Goal: Navigation & Orientation: Understand site structure

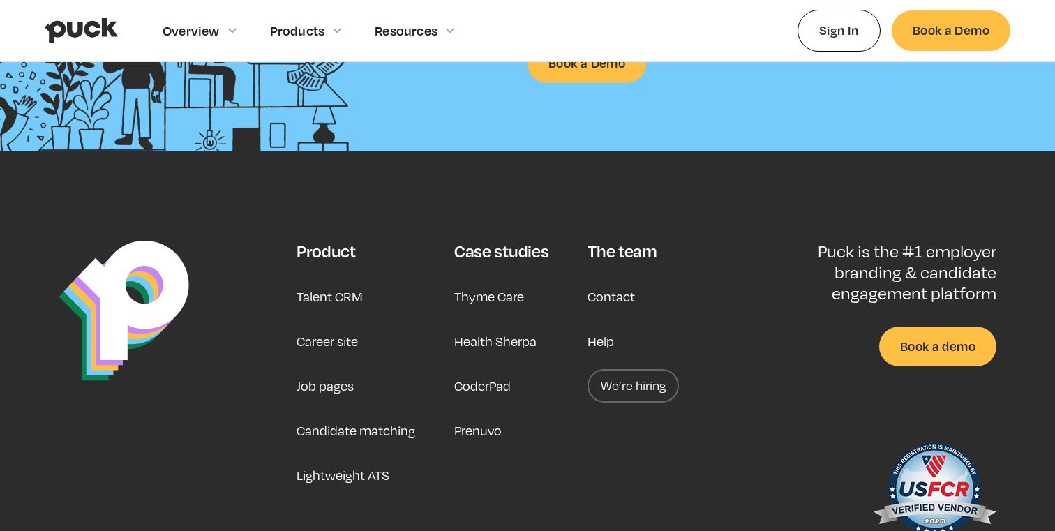
scroll to position [3637, 0]
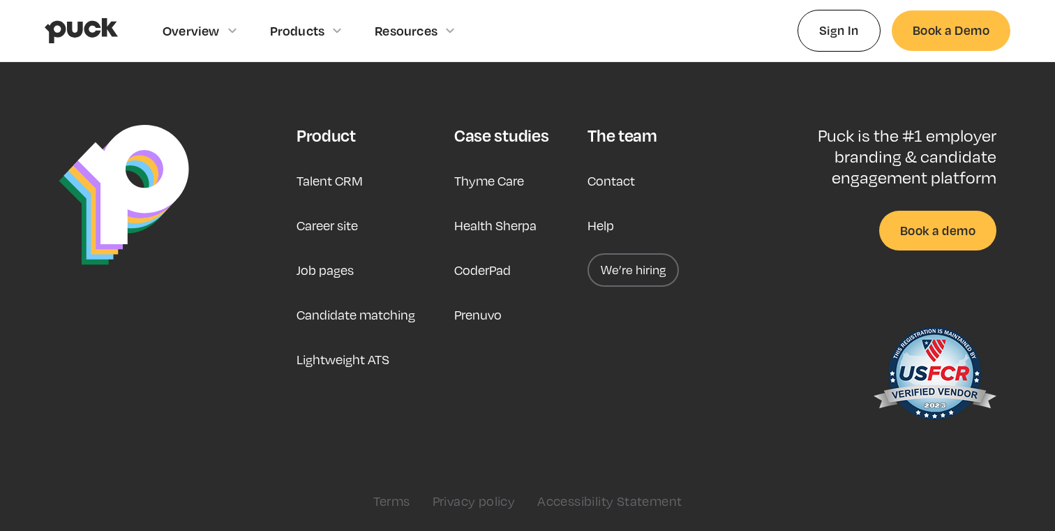
click at [621, 187] on link "Contact" at bounding box center [611, 180] width 47 height 33
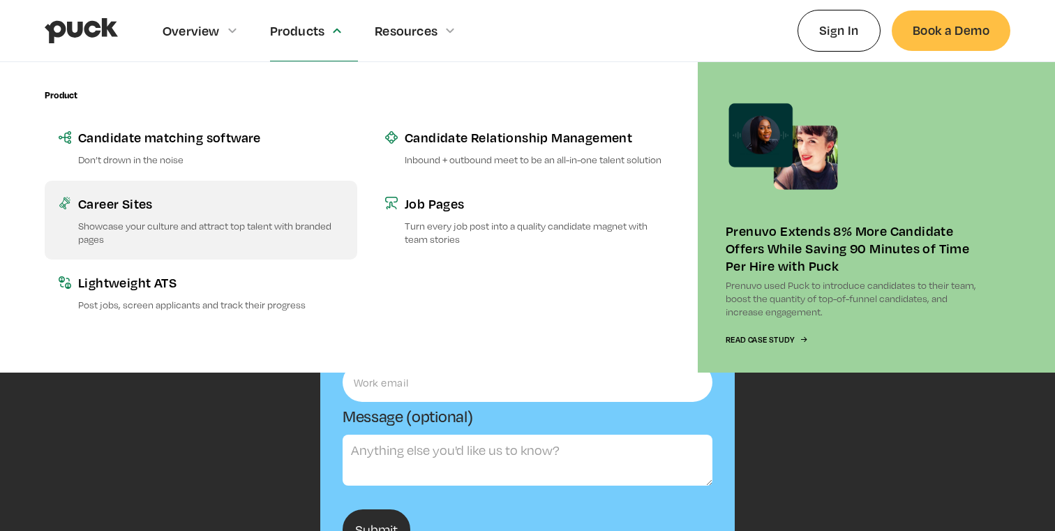
click at [146, 200] on div "Career Sites" at bounding box center [210, 203] width 265 height 17
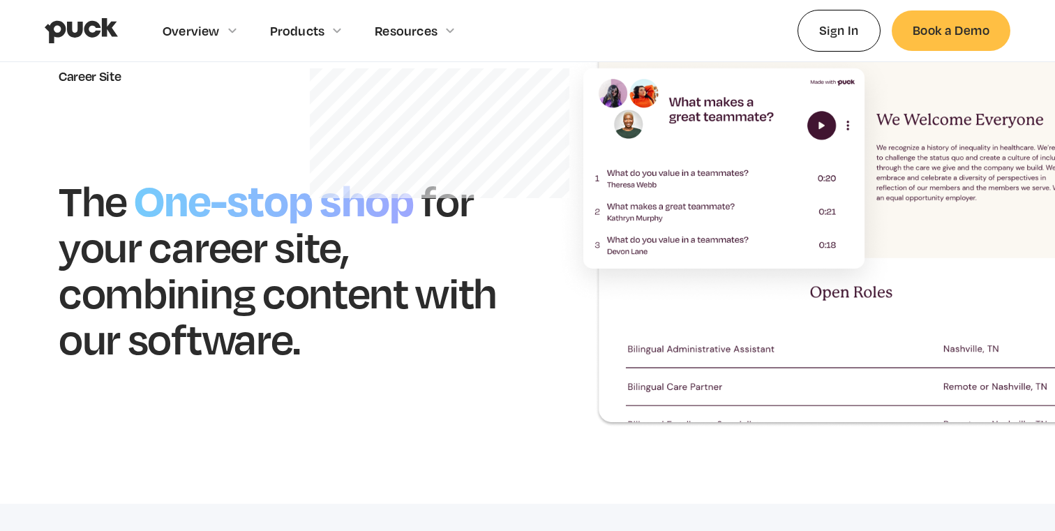
scroll to position [135, 0]
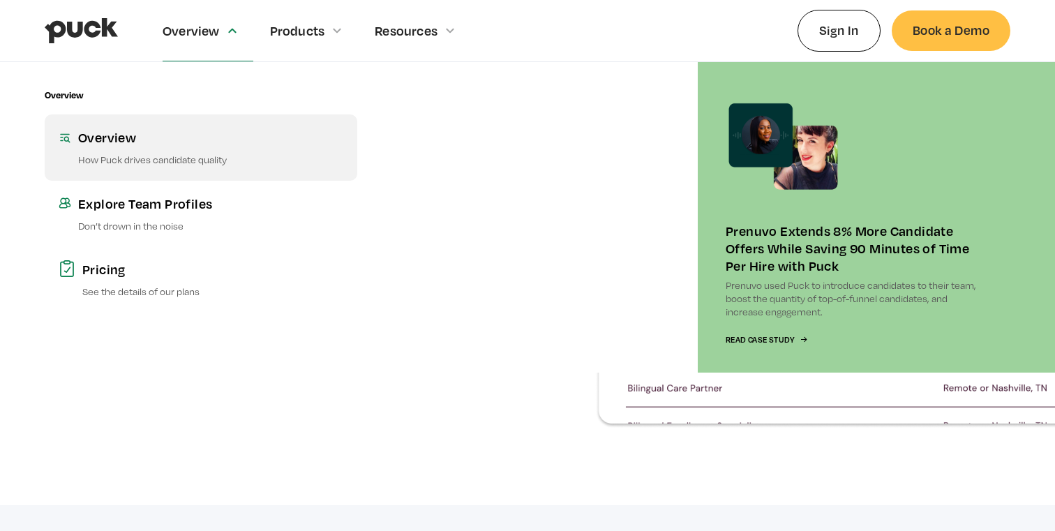
click at [135, 140] on div "Overview" at bounding box center [210, 136] width 265 height 17
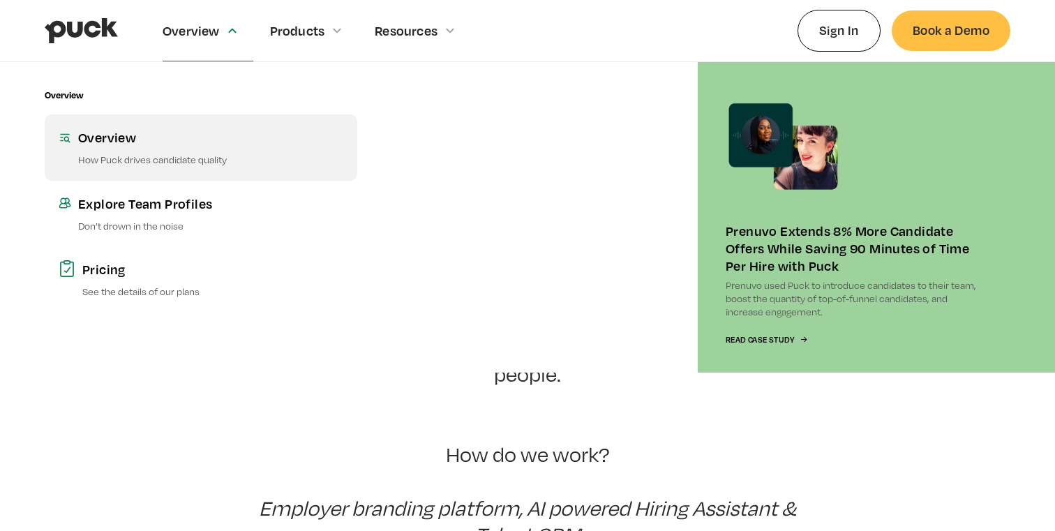
click at [149, 179] on link "Overview How Puck drives candidate quality" at bounding box center [201, 147] width 313 height 66
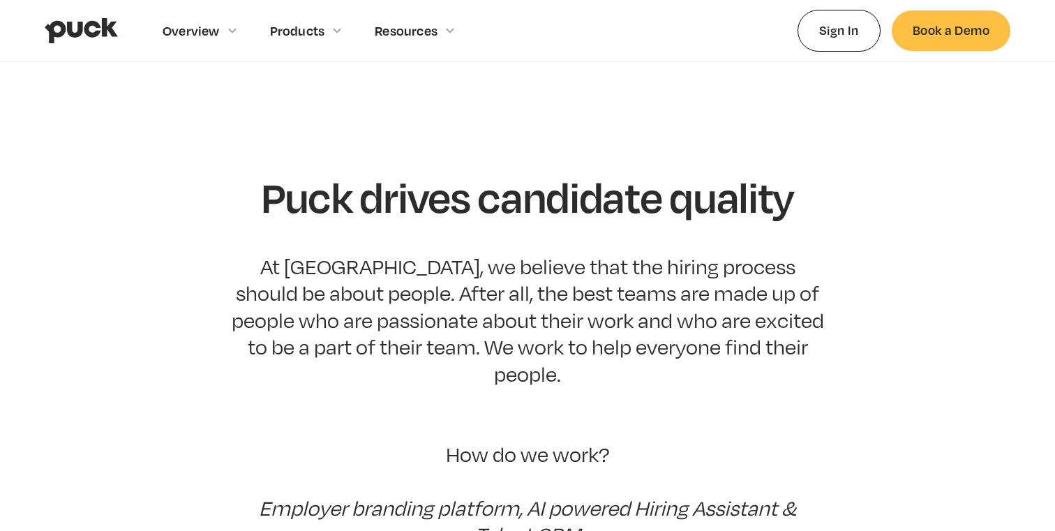
click at [87, 31] on img "home" at bounding box center [81, 30] width 73 height 27
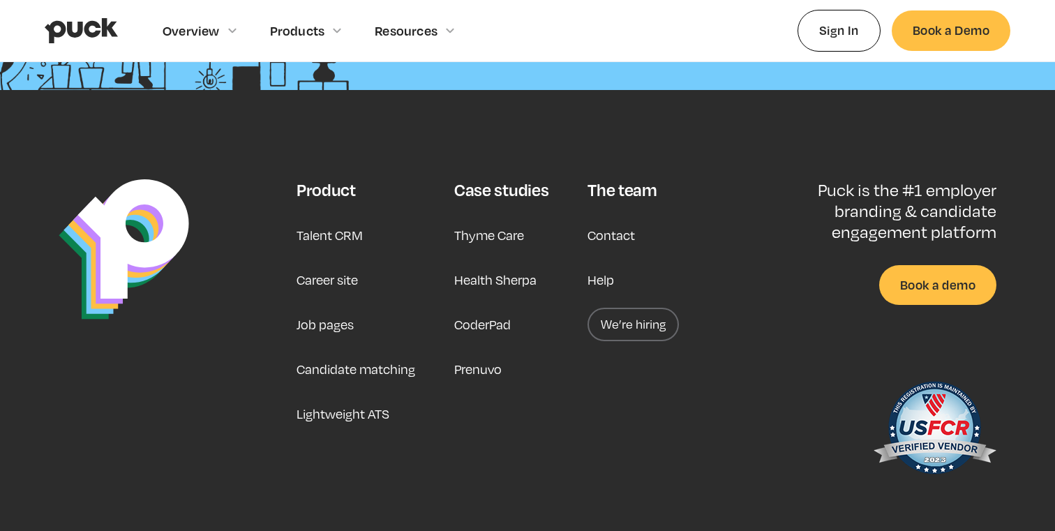
scroll to position [3637, 0]
